Goal: Find specific page/section: Find specific page/section

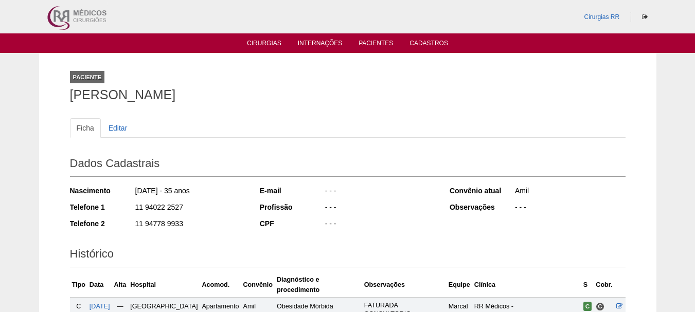
click at [369, 38] on ul "Cirurgias Internações Pacientes Cadastros" at bounding box center [347, 43] width 695 height 20
click at [370, 41] on link "Pacientes" at bounding box center [375, 44] width 34 height 9
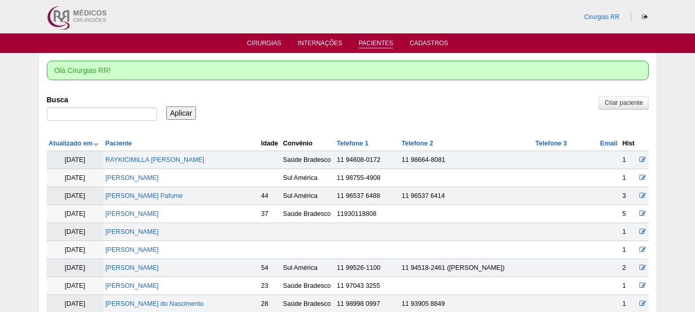
click at [374, 45] on link "Pacientes" at bounding box center [375, 44] width 34 height 9
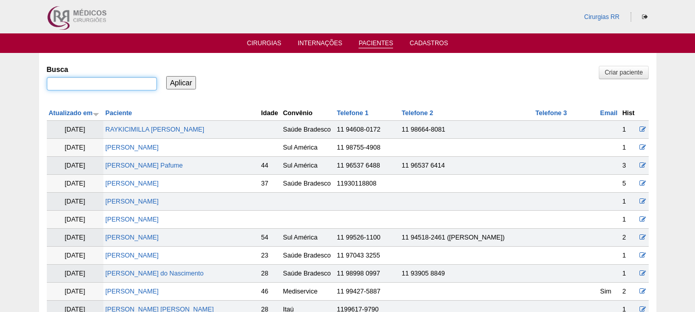
click at [107, 88] on input "Busca" at bounding box center [102, 83] width 110 height 13
paste input "Vanessa Dantas de Oliveira Leite"
type input "Vanessa Dantas de Oliveira Leite"
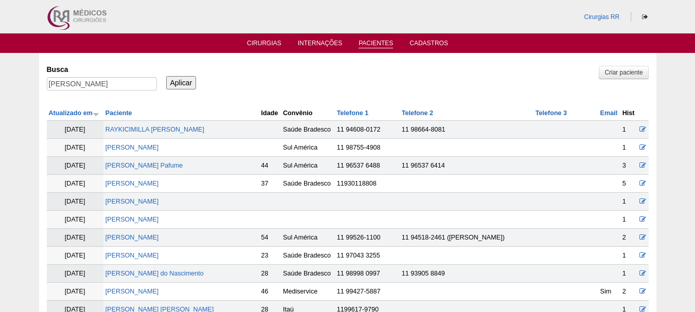
click at [176, 76] on input "Aplicar" at bounding box center [181, 82] width 30 height 13
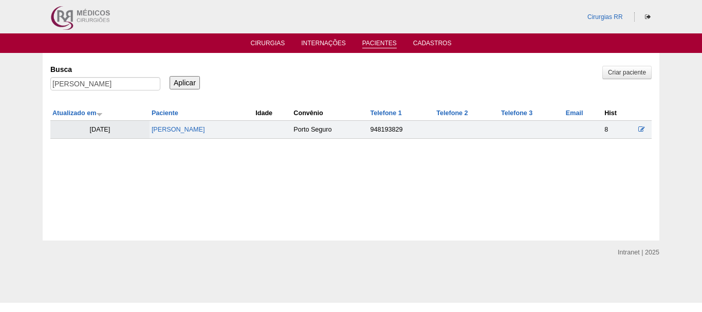
click at [179, 122] on td "Vanessa Dantas De Oliveira Leite" at bounding box center [202, 130] width 104 height 18
click at [179, 125] on td "Vanessa Dantas De Oliveira Leite" at bounding box center [202, 130] width 104 height 18
click at [179, 130] on link "Vanessa Dantas De Oliveira Leite" at bounding box center [178, 129] width 53 height 7
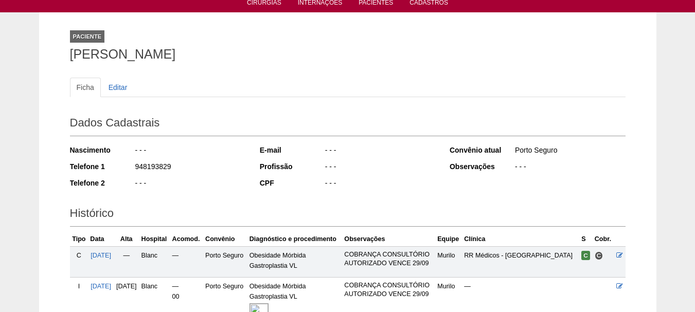
scroll to position [172, 0]
